Goal: Information Seeking & Learning: Learn about a topic

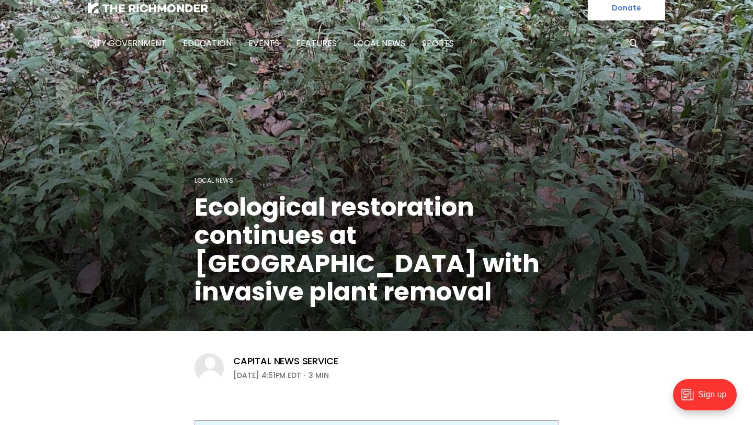
scroll to position [15, 0]
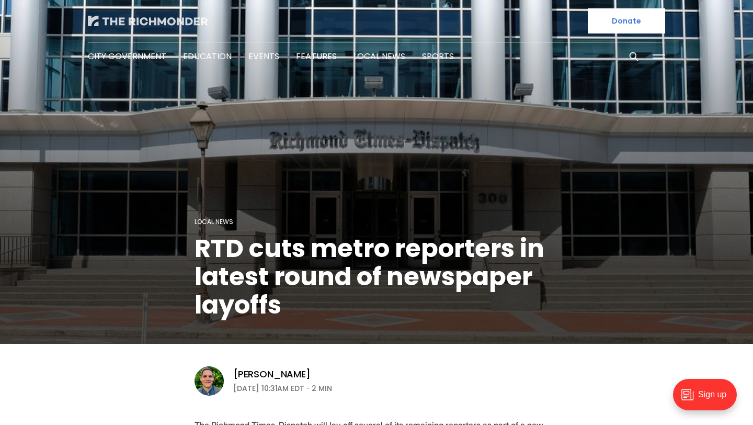
click at [152, 16] on img at bounding box center [148, 21] width 120 height 10
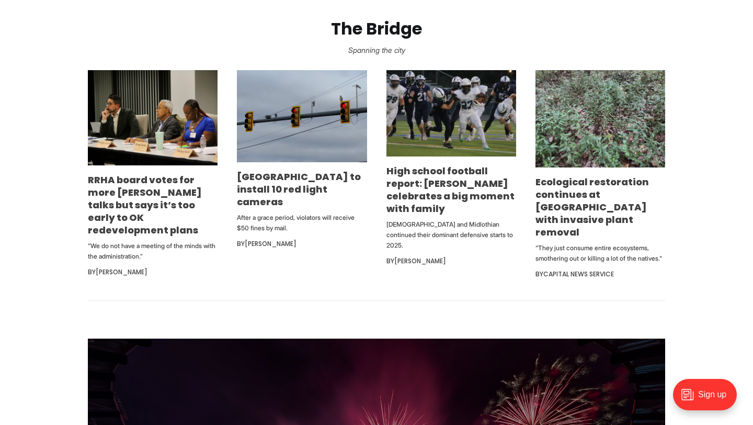
scroll to position [646, 0]
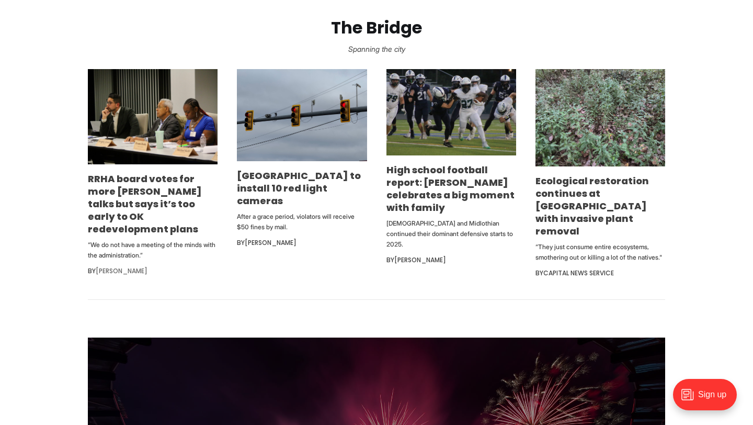
click at [124, 266] on link "[PERSON_NAME]" at bounding box center [122, 270] width 52 height 9
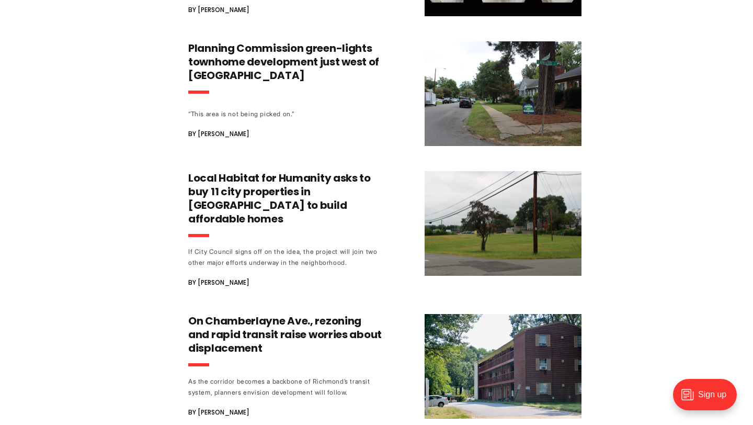
scroll to position [1860, 0]
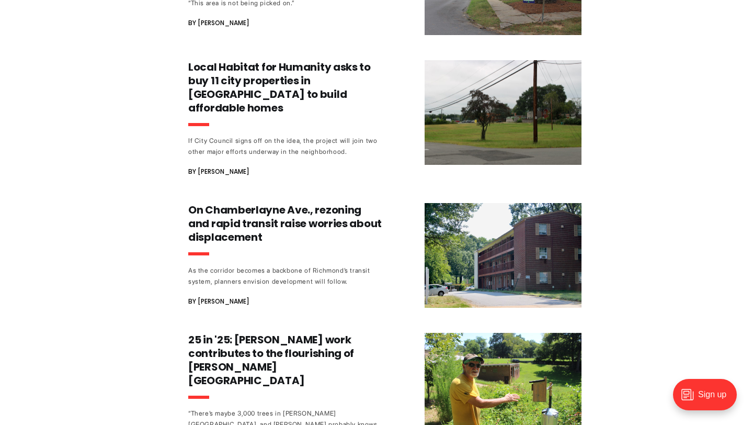
scroll to position [1964, 0]
